Goal: Find specific page/section: Find specific page/section

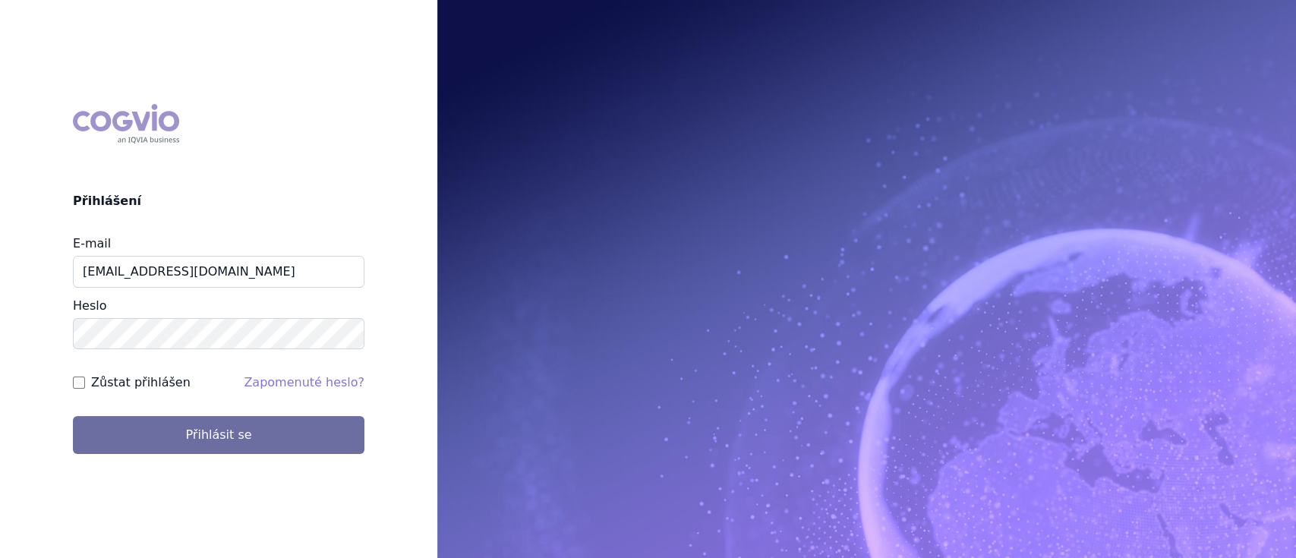
click at [74, 382] on input "Zůstat přihlášen" at bounding box center [79, 383] width 12 height 12
checkbox input "true"
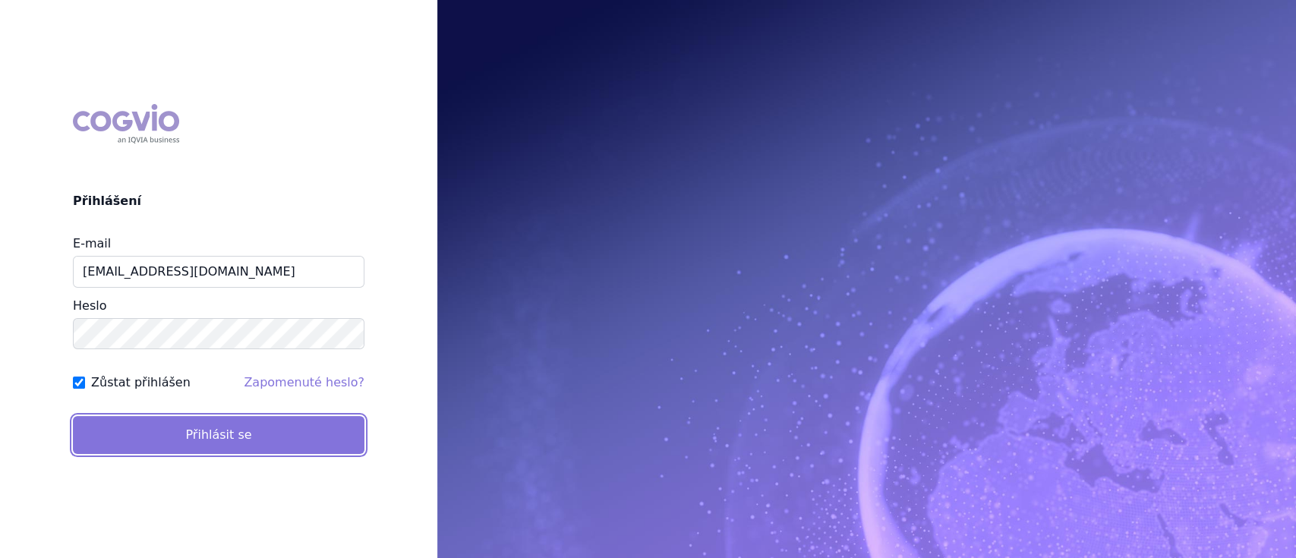
click at [187, 440] on button "Přihlásit se" at bounding box center [219, 435] width 292 height 38
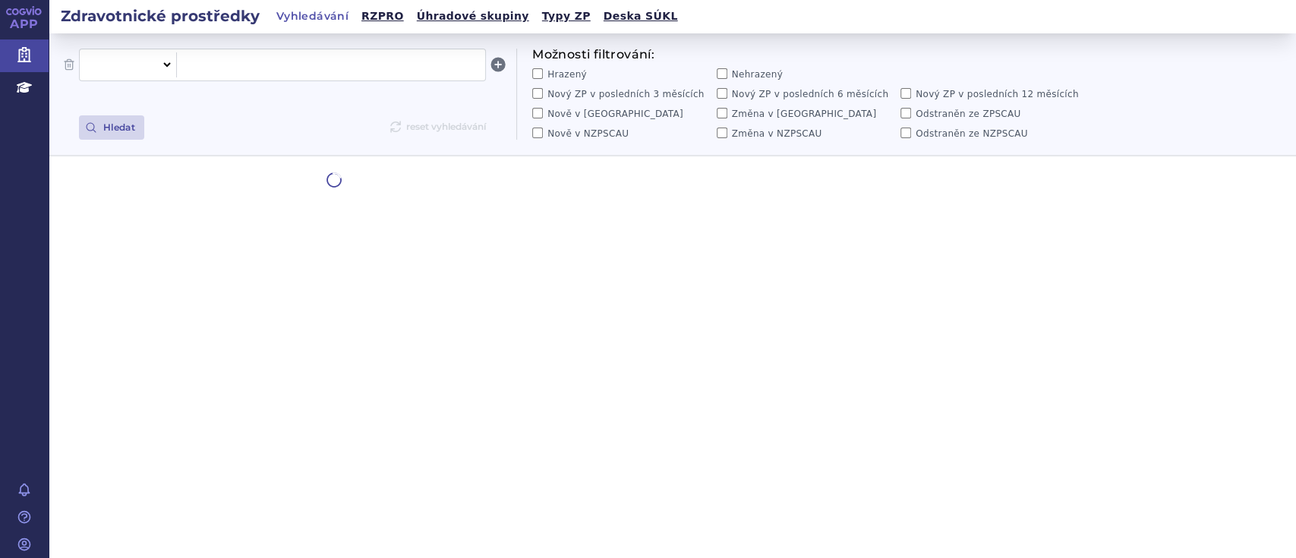
select select "filter-all"
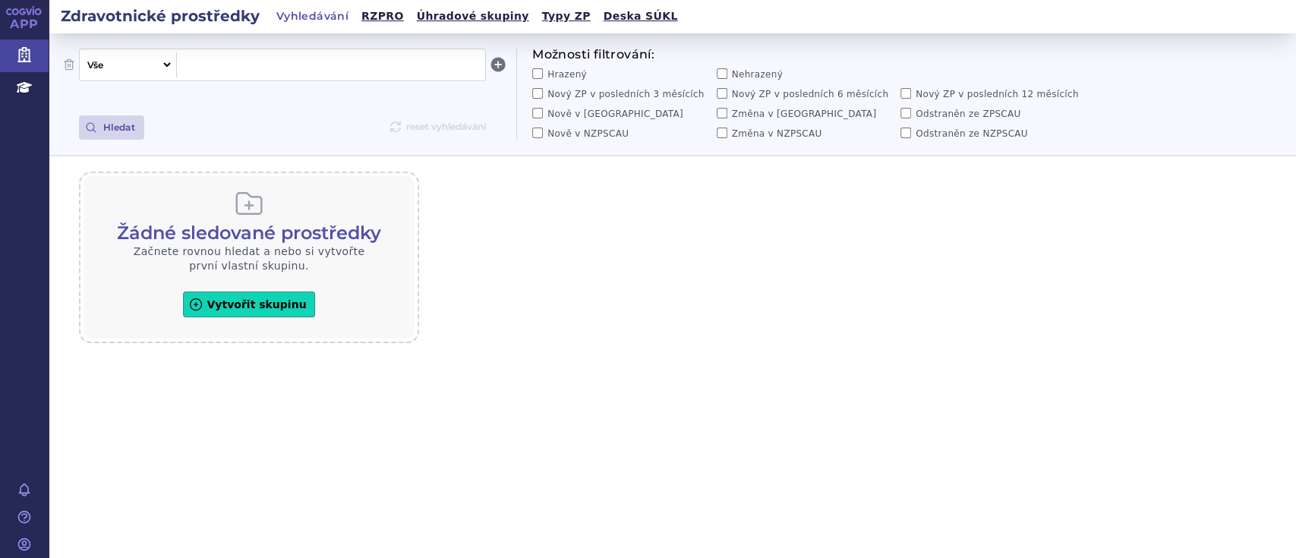
click at [277, 73] on span at bounding box center [331, 65] width 296 height 20
click at [126, 128] on button "Hledat" at bounding box center [111, 127] width 65 height 24
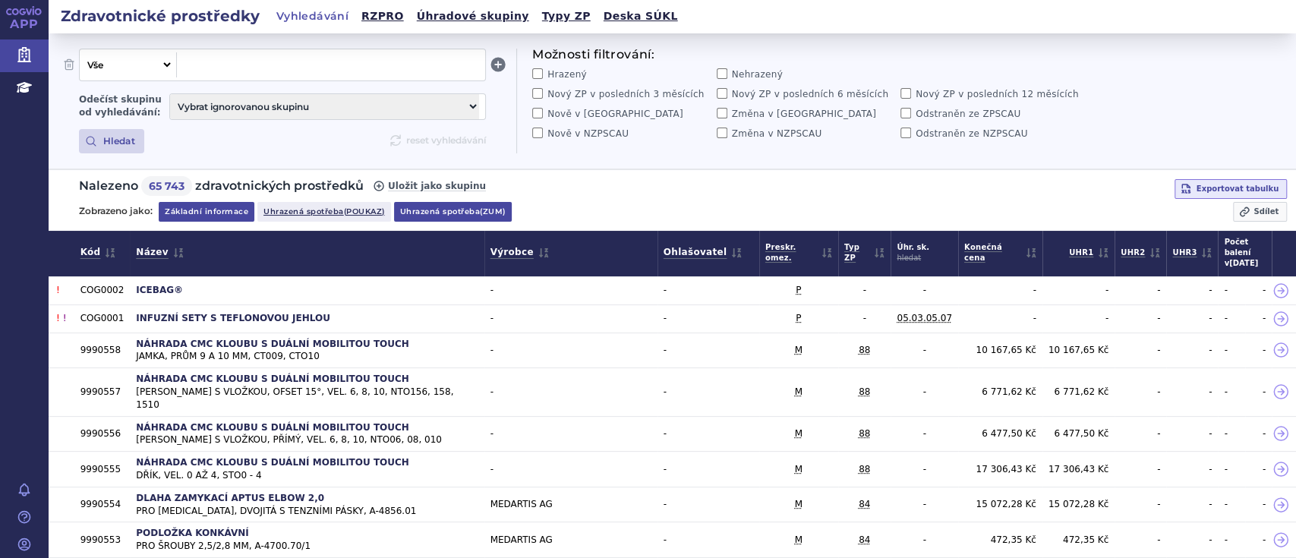
click at [436, 214] on link "Uhrazená spotřeba (zum)" at bounding box center [453, 212] width 118 height 20
click at [437, 202] on link "Uhrazená spotřeba (zum)" at bounding box center [453, 212] width 118 height 20
click at [444, 112] on select "Vybrat ignorovanou skupinu" at bounding box center [324, 106] width 309 height 25
click at [251, 69] on span at bounding box center [331, 65] width 296 height 20
